Goal: Find specific page/section: Find specific page/section

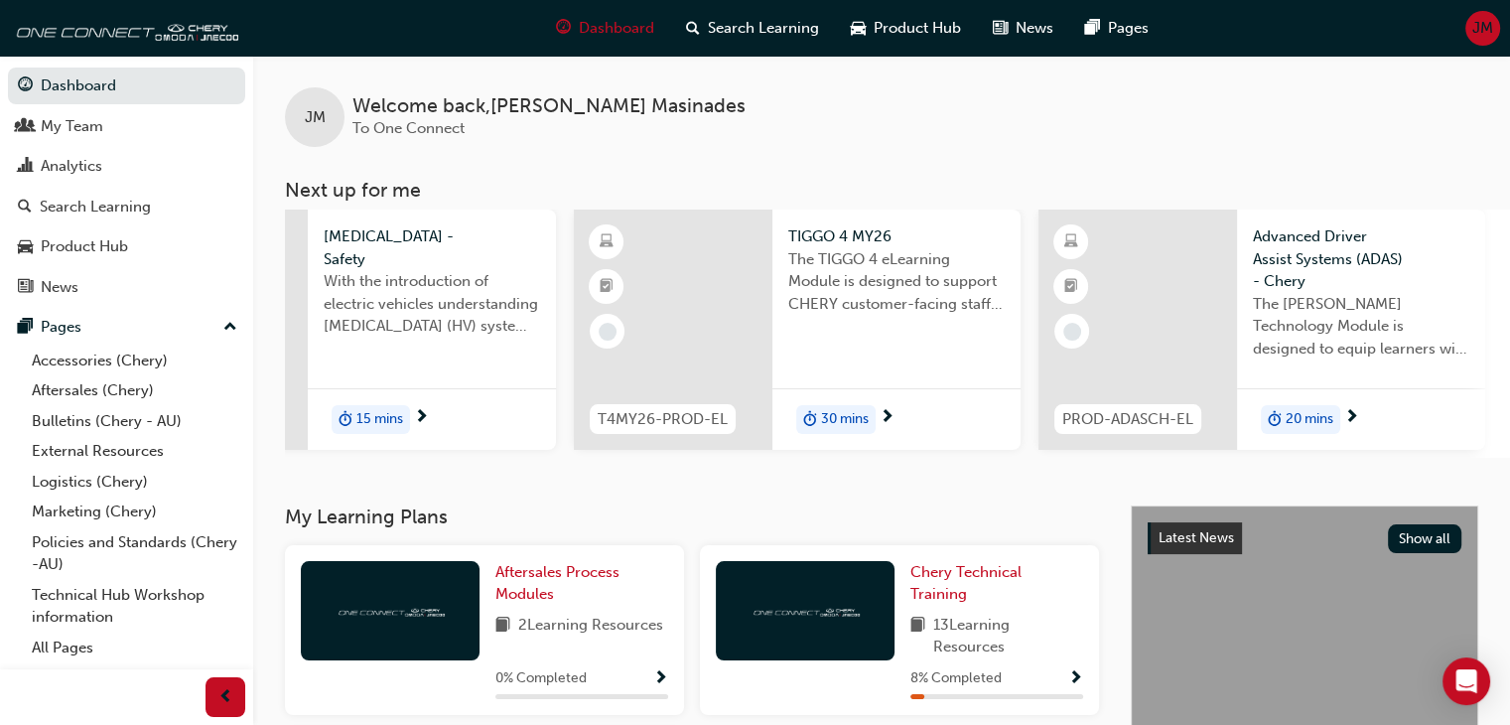
scroll to position [0, 633]
click at [914, 18] on span "Product Hub" at bounding box center [917, 28] width 87 height 23
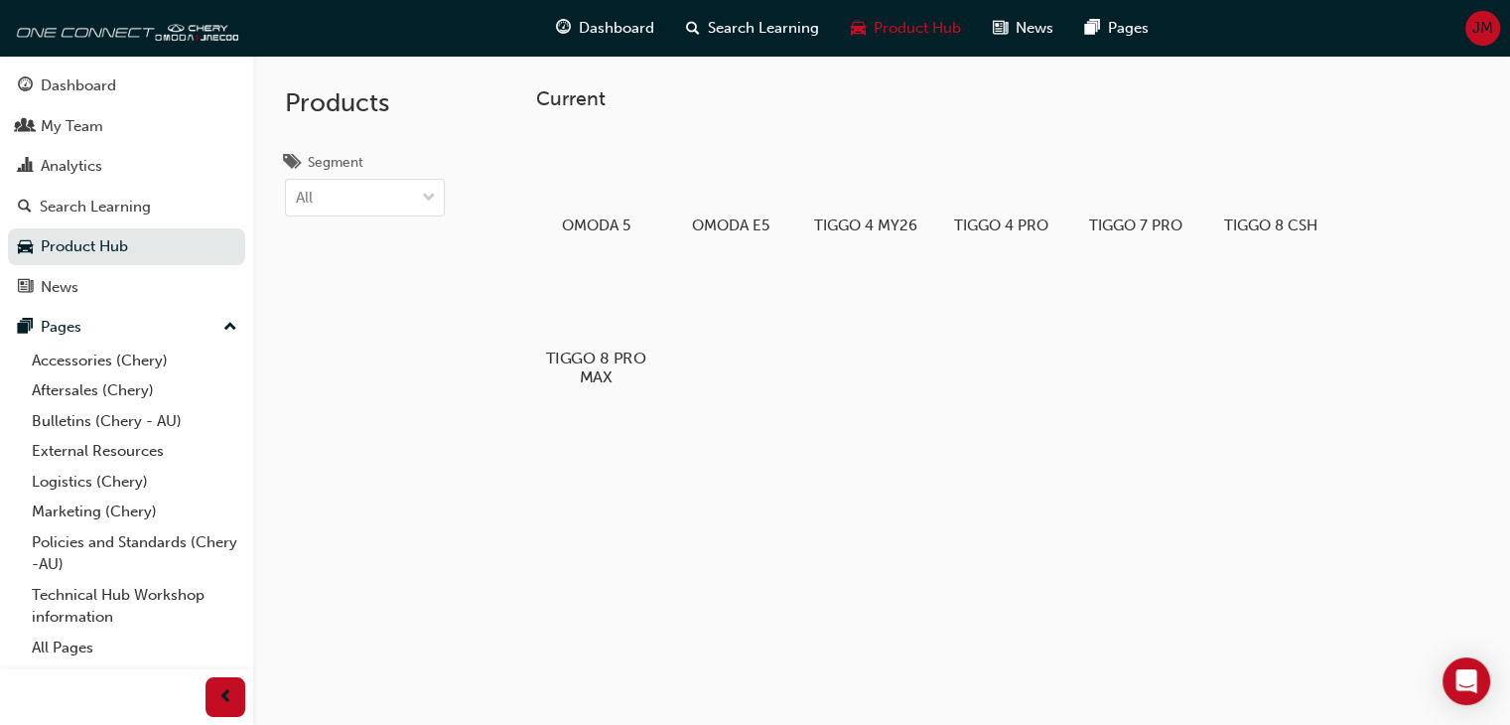
click at [615, 327] on div at bounding box center [596, 300] width 110 height 79
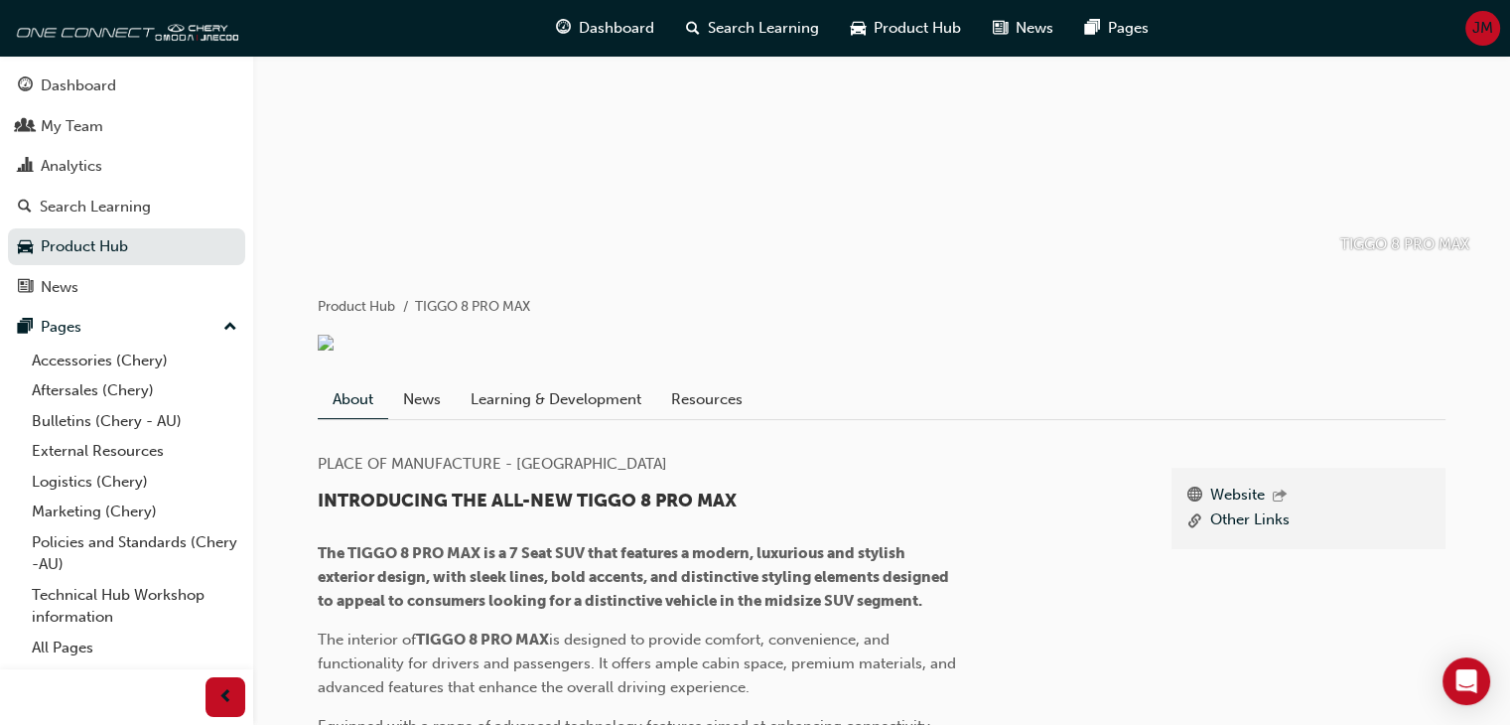
scroll to position [193, 0]
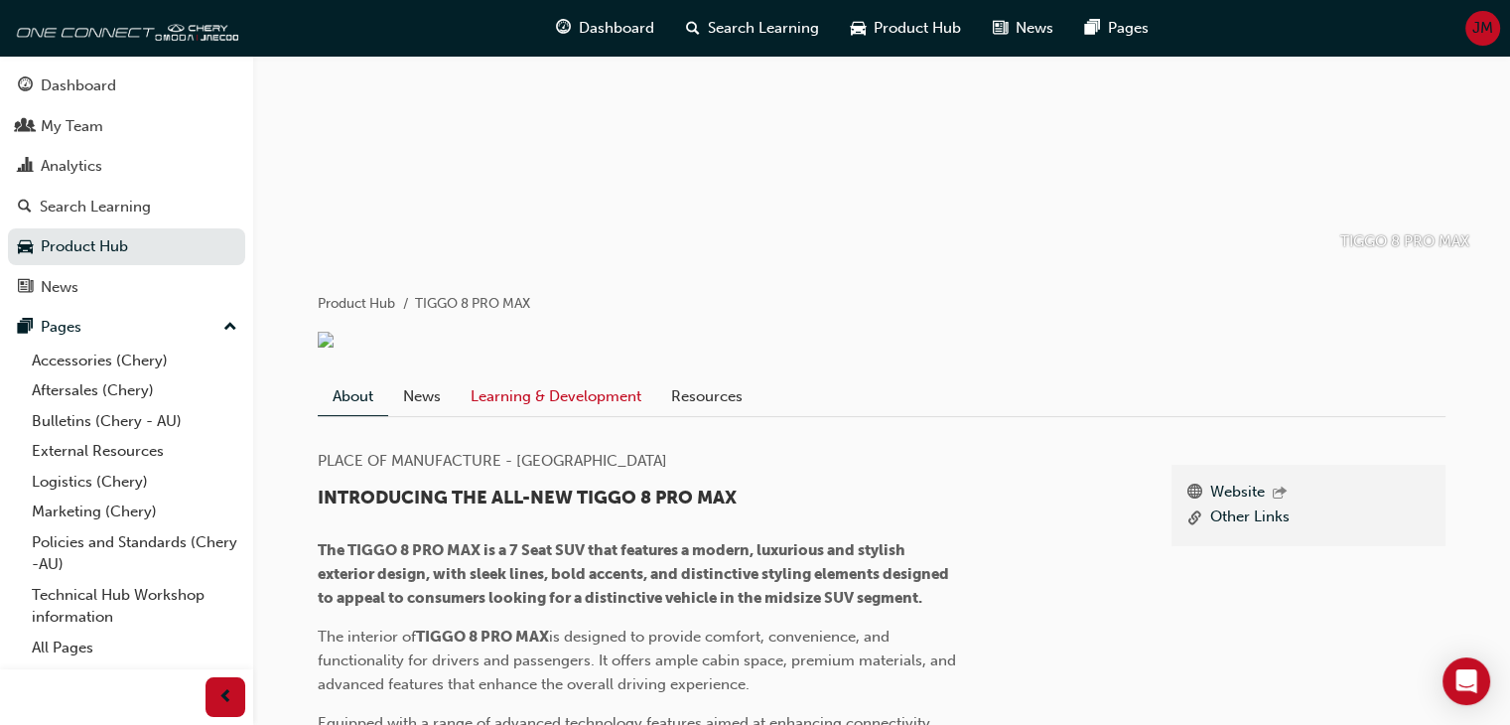
click at [600, 415] on link "Learning & Development" at bounding box center [556, 396] width 201 height 38
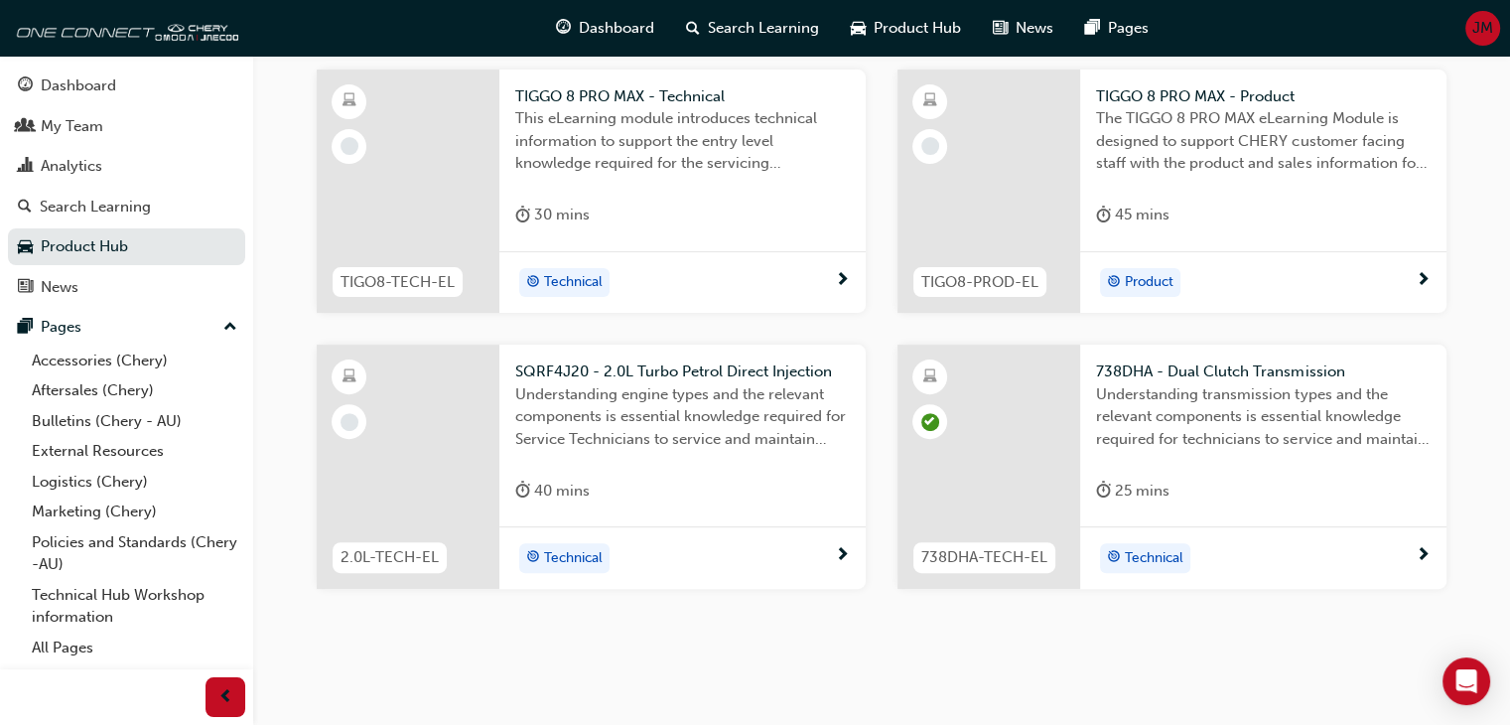
scroll to position [556, 0]
